Goal: Information Seeking & Learning: Learn about a topic

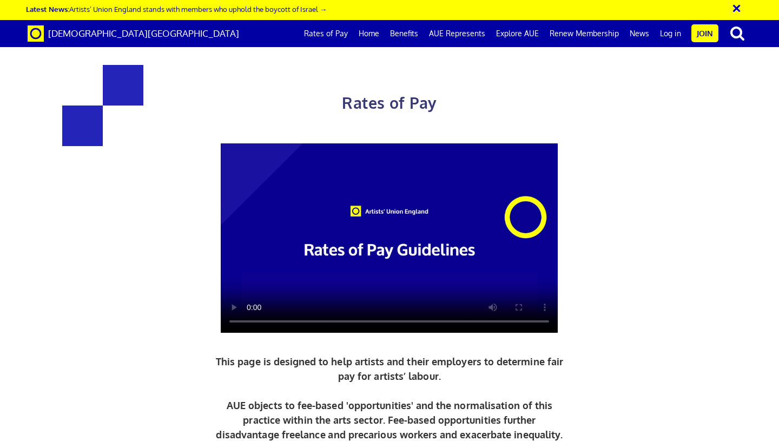
scroll to position [0, 6]
click at [410, 37] on link "Benefits" at bounding box center [404, 33] width 39 height 27
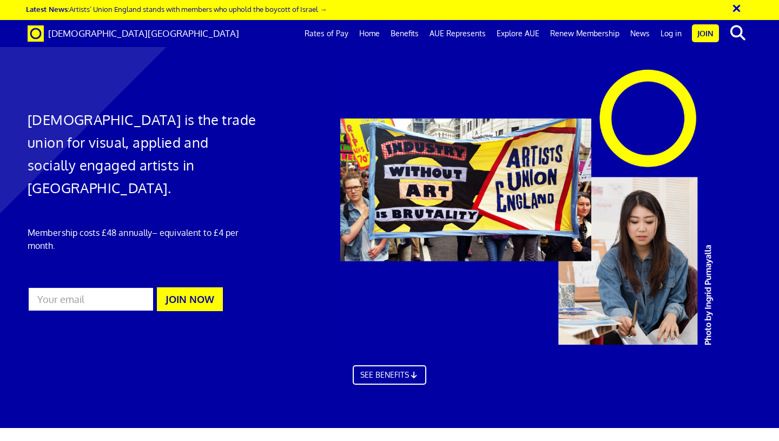
scroll to position [513, 0]
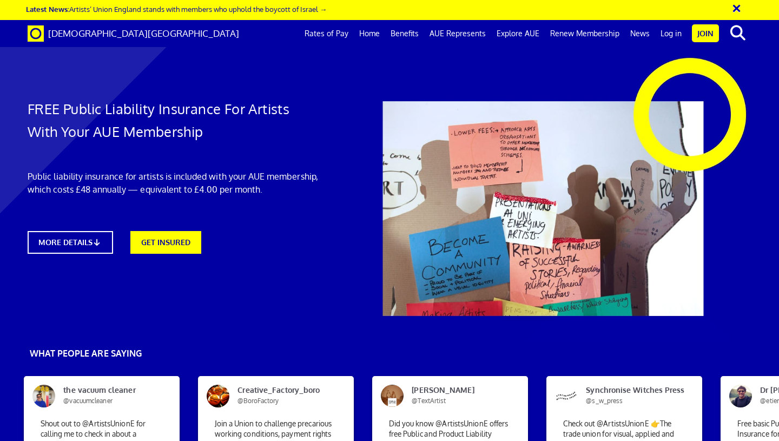
scroll to position [70, 0]
click at [82, 230] on link "MORE DETAILS" at bounding box center [70, 242] width 94 height 25
drag, startPoint x: 492, startPoint y: 127, endPoint x: 568, endPoint y: 122, distance: 76.4
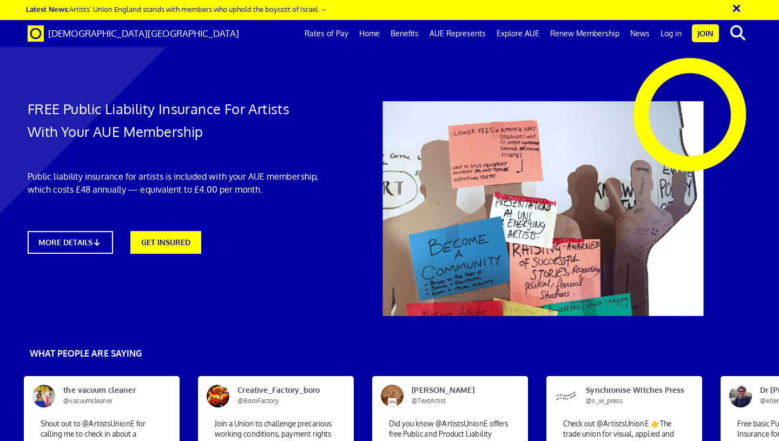
copy li "Products Liability"
